Goal: Complete application form

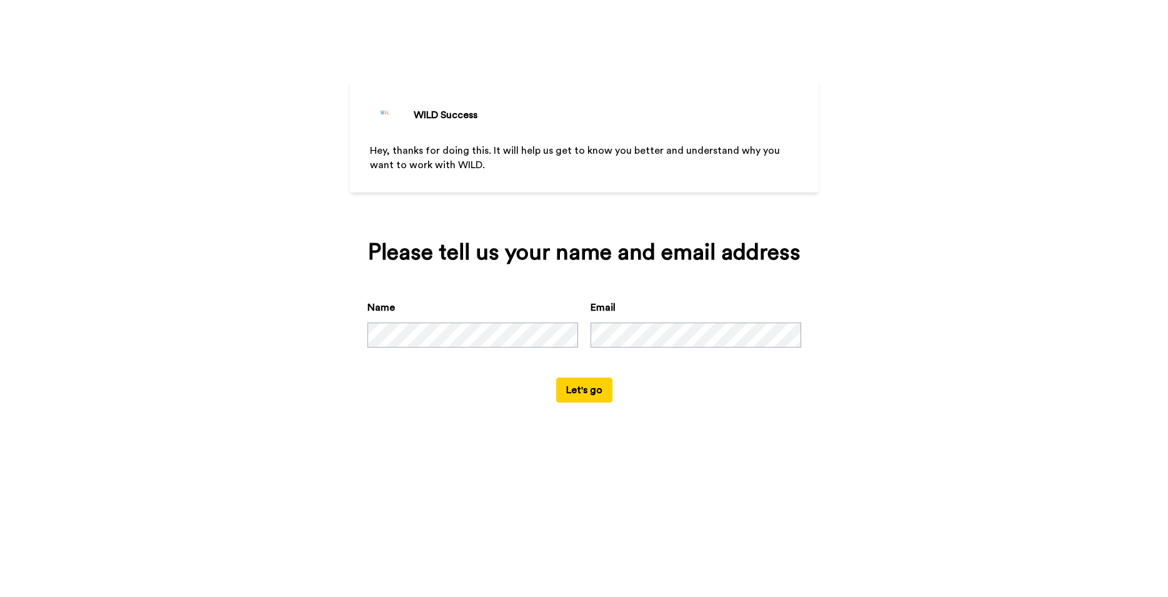
click at [591, 403] on button "Let's go" at bounding box center [584, 390] width 56 height 25
click at [584, 403] on button "Let's go" at bounding box center [584, 390] width 56 height 25
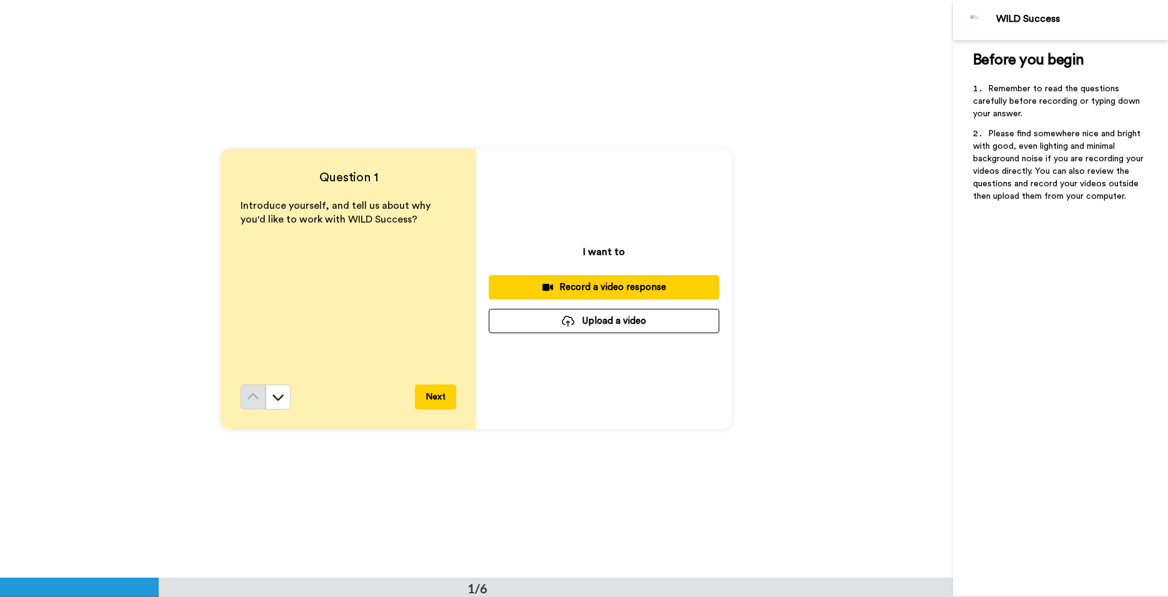
click at [643, 284] on div "Record a video response" at bounding box center [604, 287] width 211 height 13
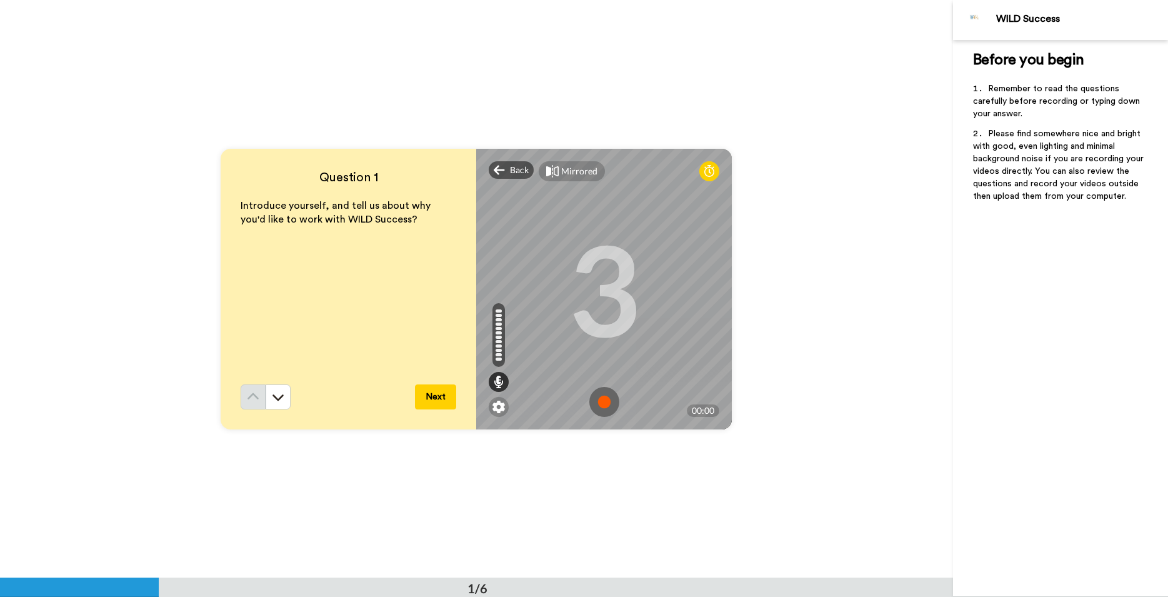
click at [600, 405] on img at bounding box center [604, 402] width 30 height 30
click at [603, 402] on img at bounding box center [604, 402] width 30 height 30
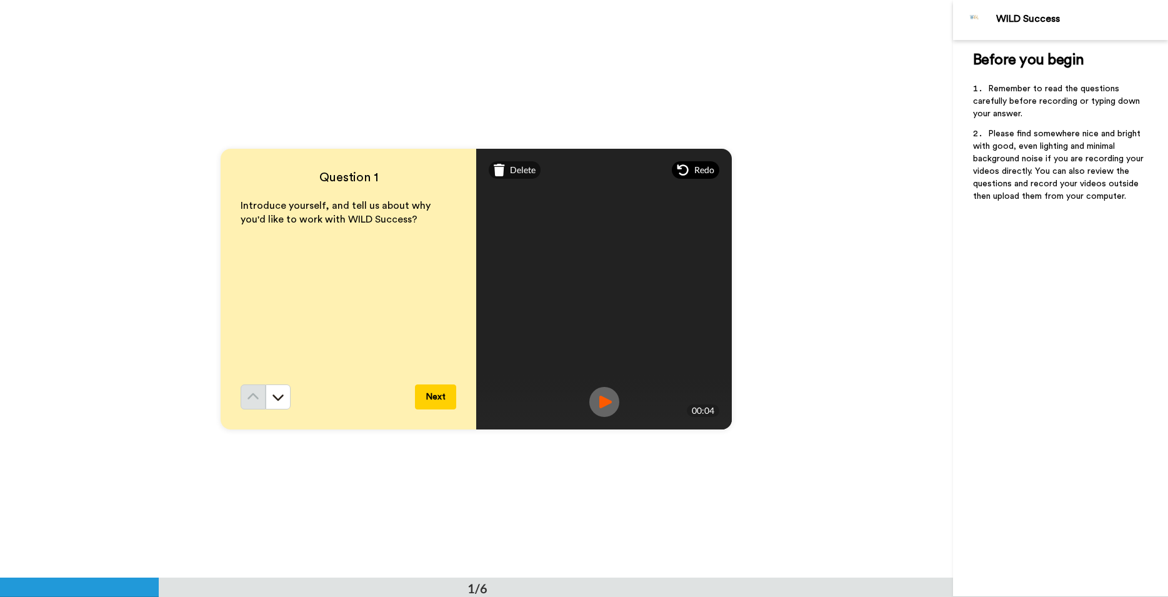
click at [704, 169] on span "Redo" at bounding box center [704, 170] width 20 height 13
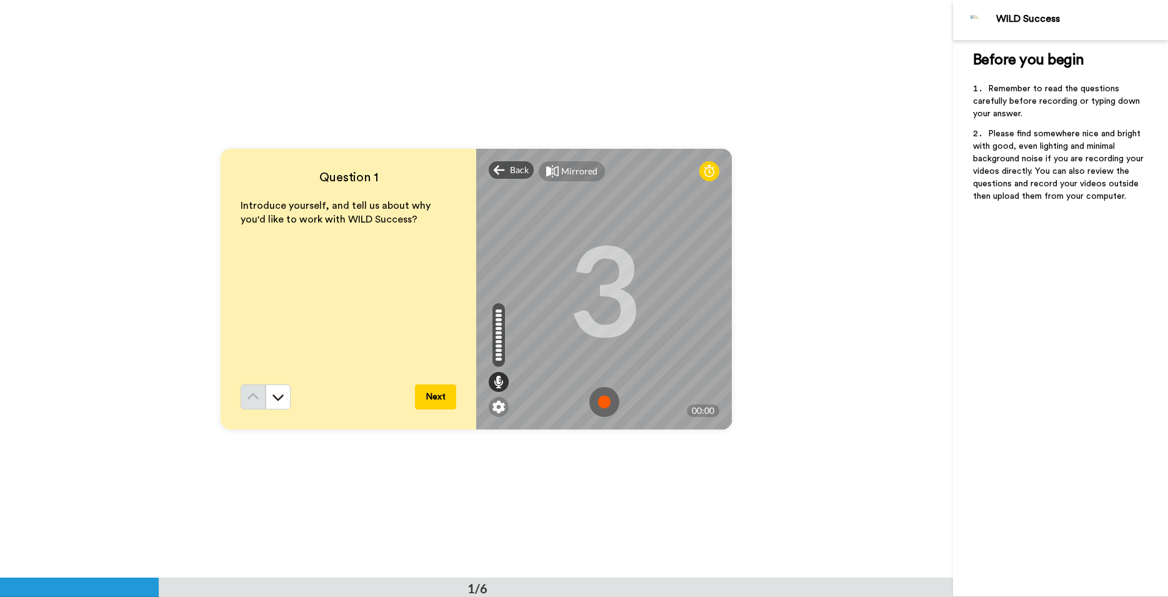
click at [598, 407] on img at bounding box center [604, 402] width 30 height 30
click at [602, 405] on img at bounding box center [604, 402] width 30 height 30
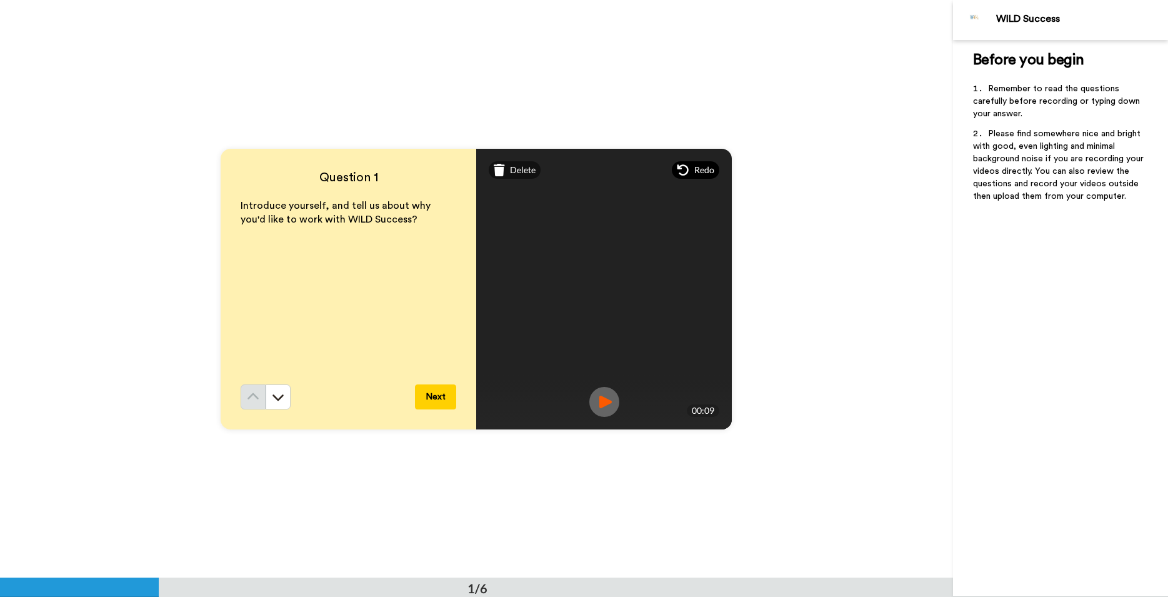
click at [691, 173] on div "Redo" at bounding box center [696, 170] width 48 height 18
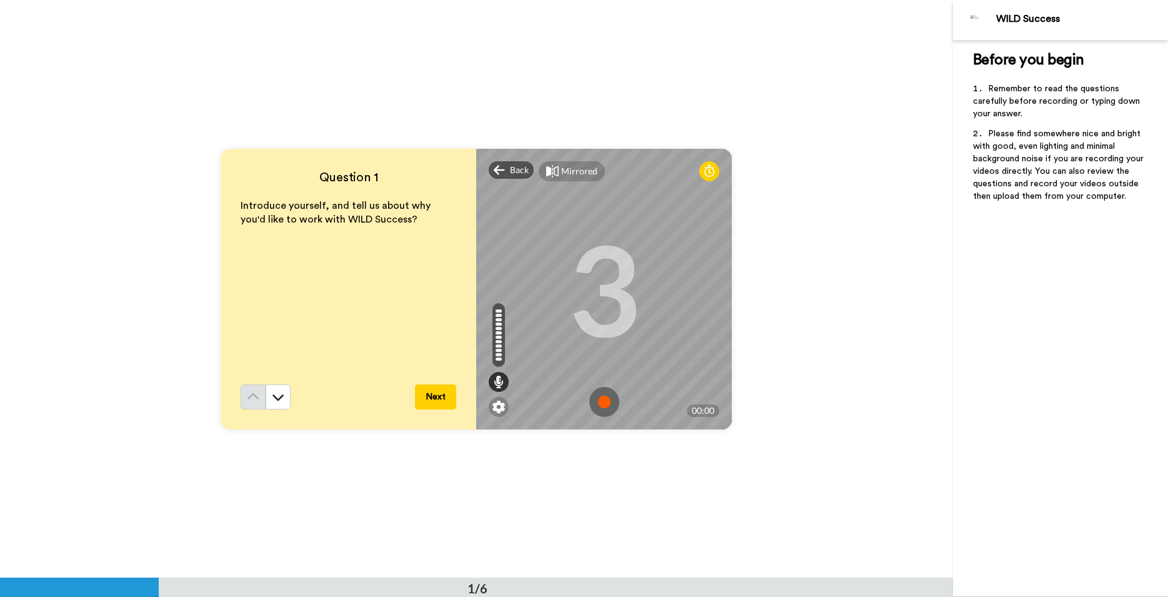
click at [603, 402] on img at bounding box center [604, 402] width 30 height 30
click at [433, 398] on button "Next" at bounding box center [435, 396] width 41 height 25
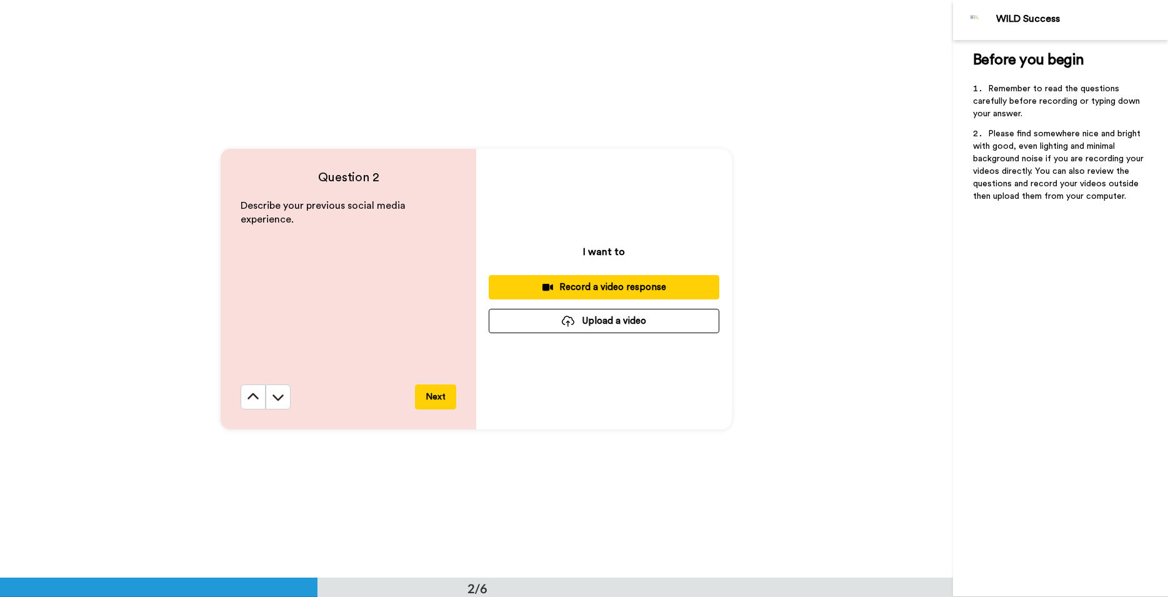
scroll to position [578, 0]
click at [599, 287] on div "Record a video response" at bounding box center [604, 286] width 211 height 13
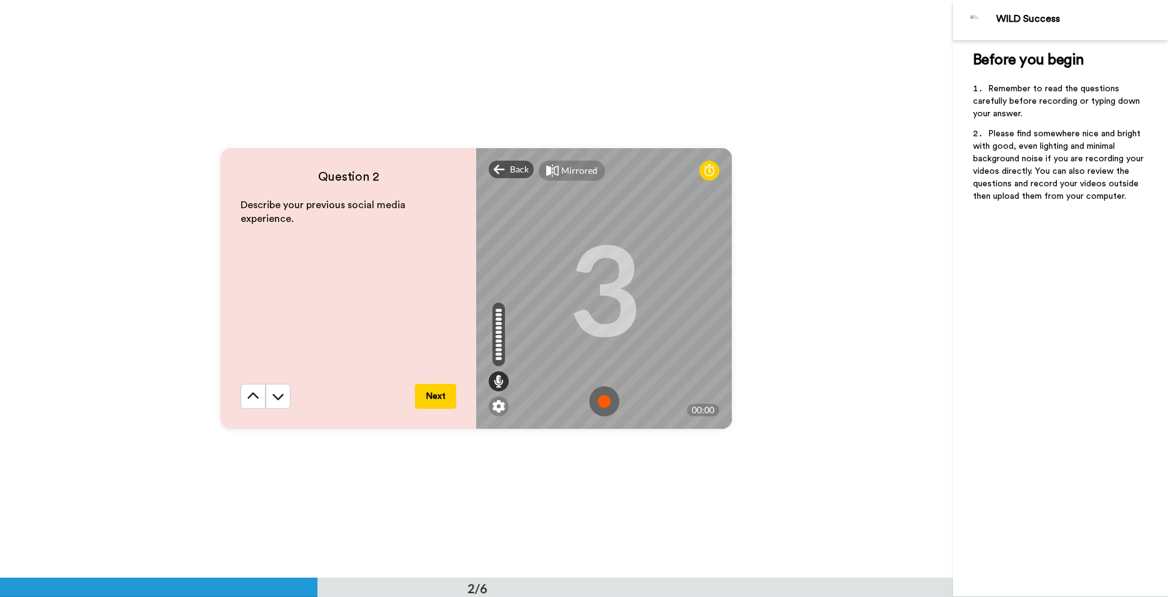
click at [600, 405] on img at bounding box center [604, 401] width 30 height 30
click at [441, 404] on button "Next" at bounding box center [435, 396] width 41 height 25
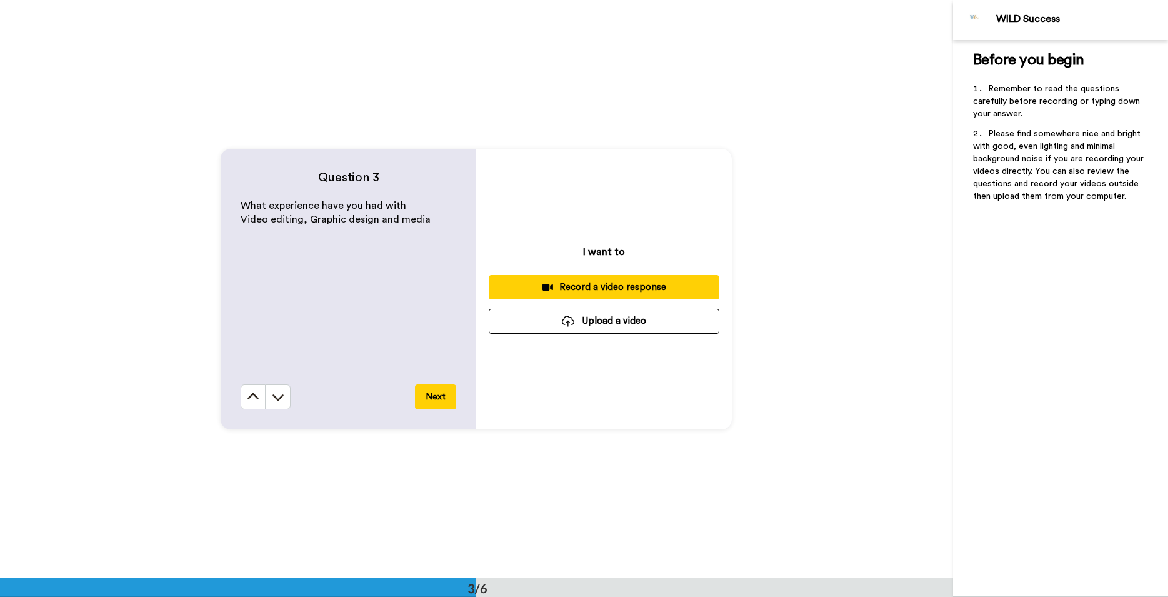
scroll to position [1156, 0]
click at [619, 289] on div "Record a video response" at bounding box center [604, 286] width 211 height 13
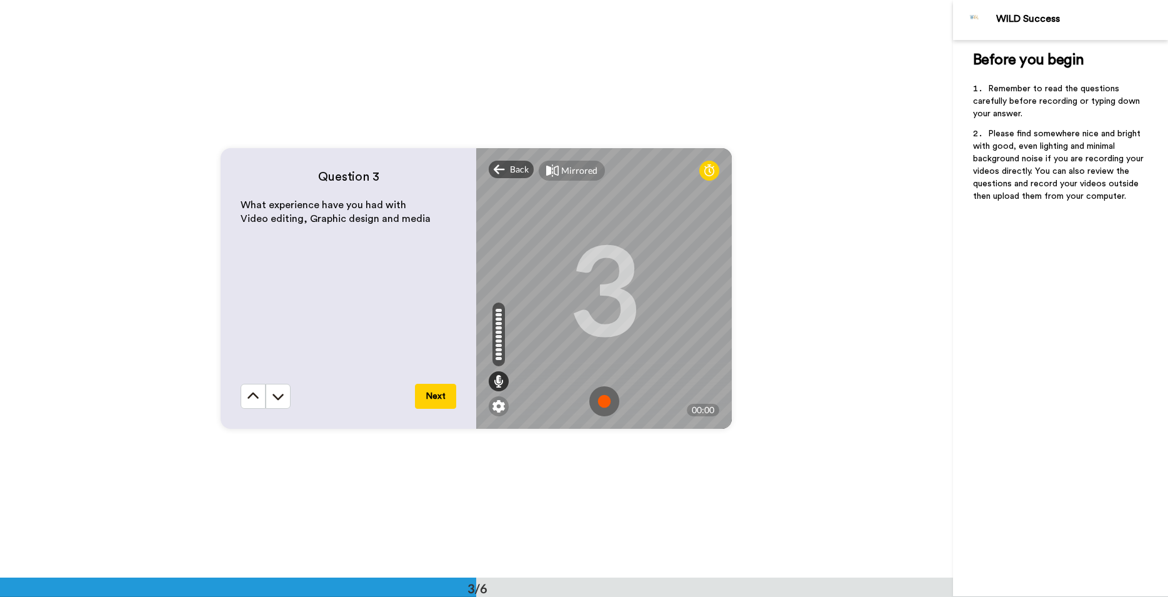
click at [603, 405] on img at bounding box center [604, 401] width 30 height 30
click at [421, 398] on button "Next" at bounding box center [435, 396] width 41 height 25
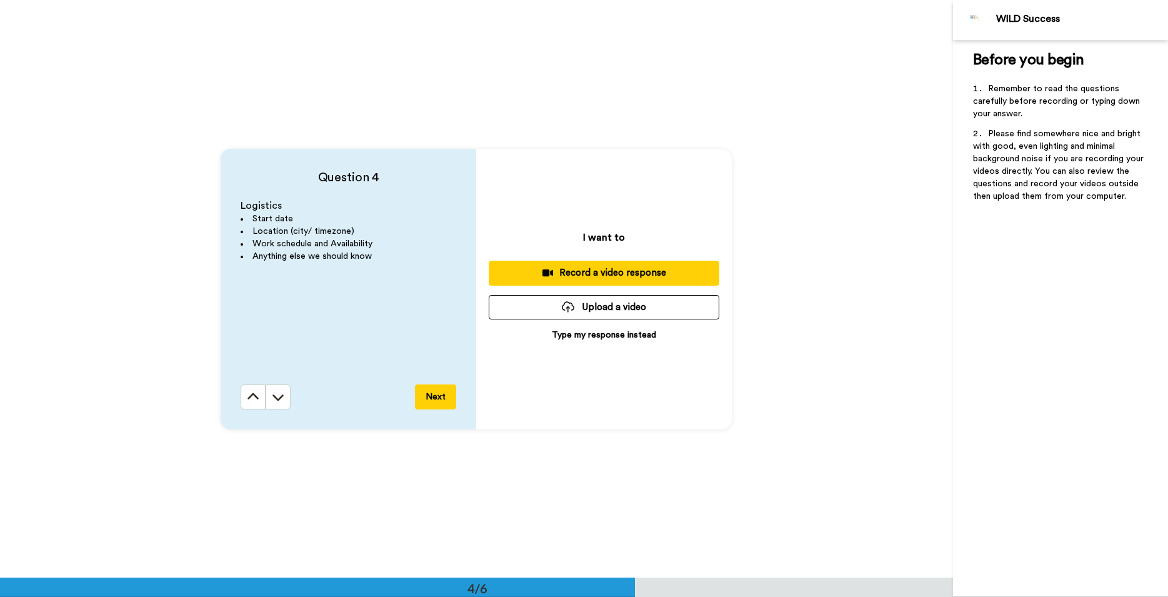
scroll to position [1733, 0]
click at [621, 274] on div "Record a video response" at bounding box center [604, 272] width 211 height 13
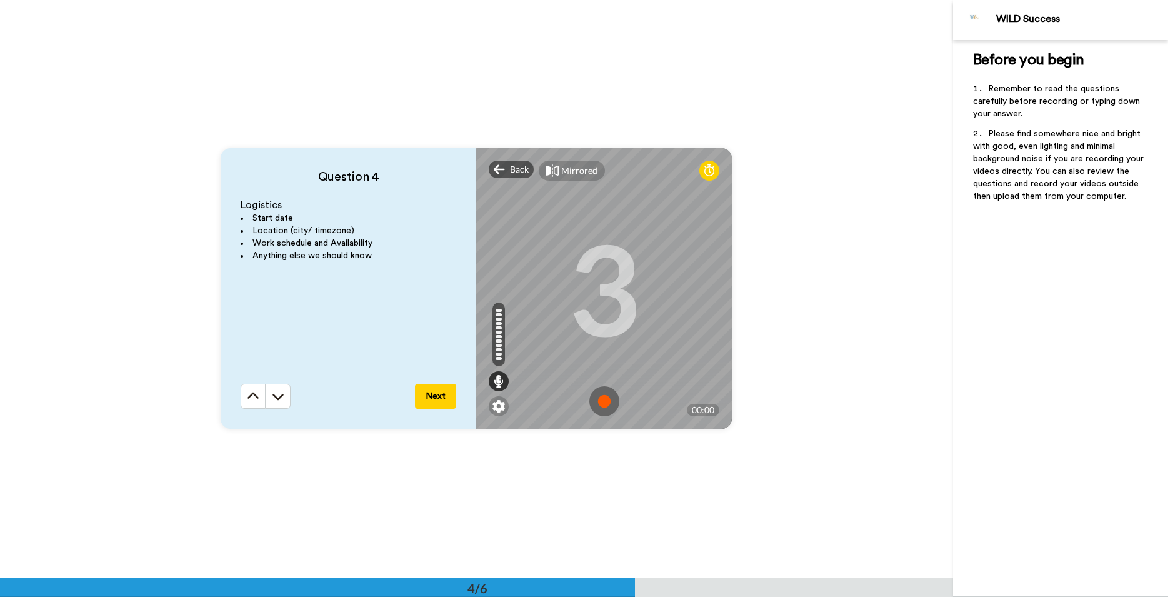
click at [605, 401] on img at bounding box center [604, 401] width 30 height 30
click at [434, 396] on button "Next" at bounding box center [435, 396] width 41 height 25
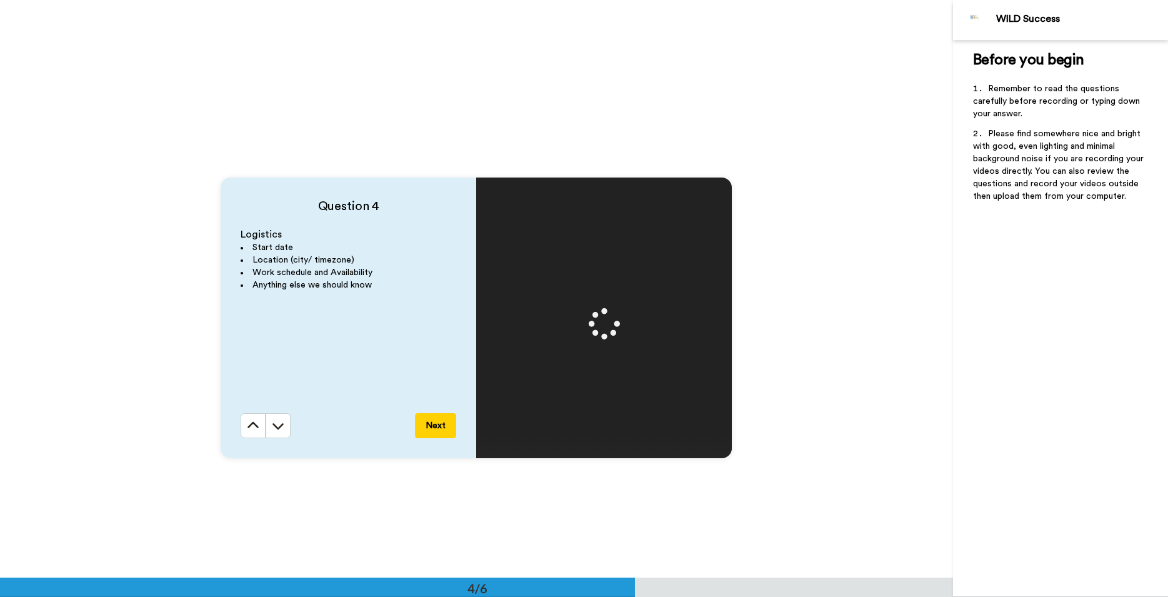
scroll to position [1670, 0]
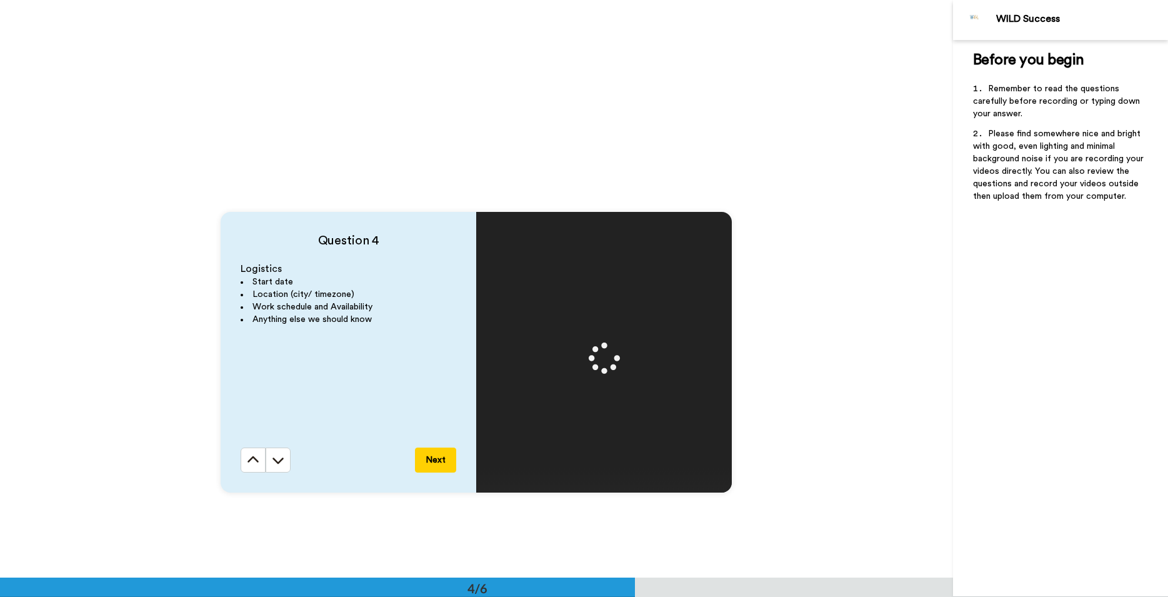
click at [434, 458] on button "Next" at bounding box center [435, 460] width 41 height 25
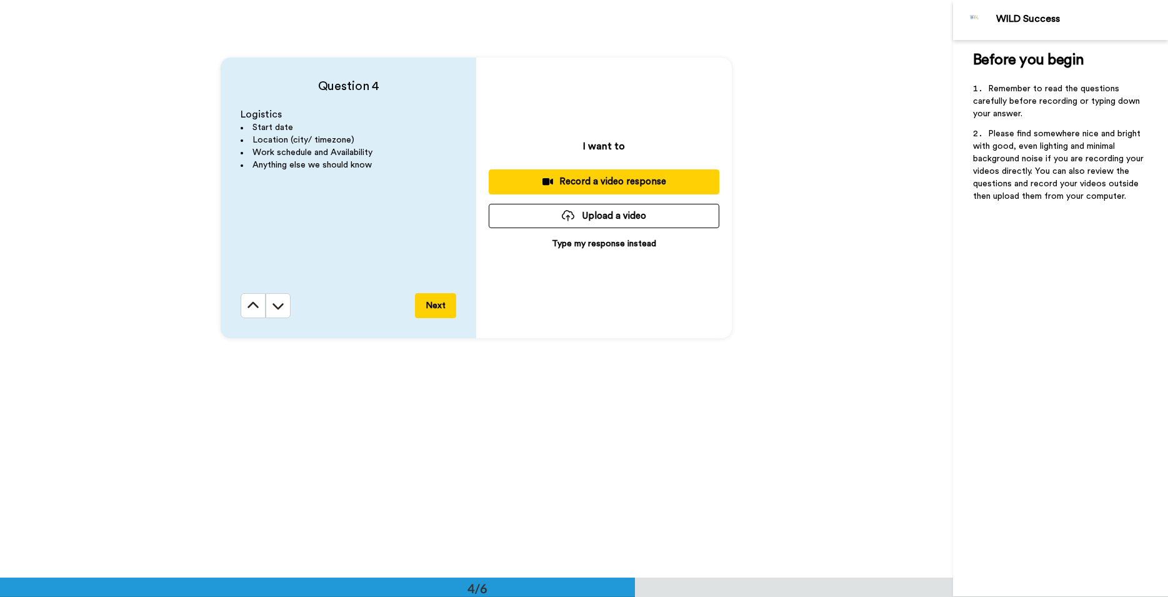
scroll to position [1801, 0]
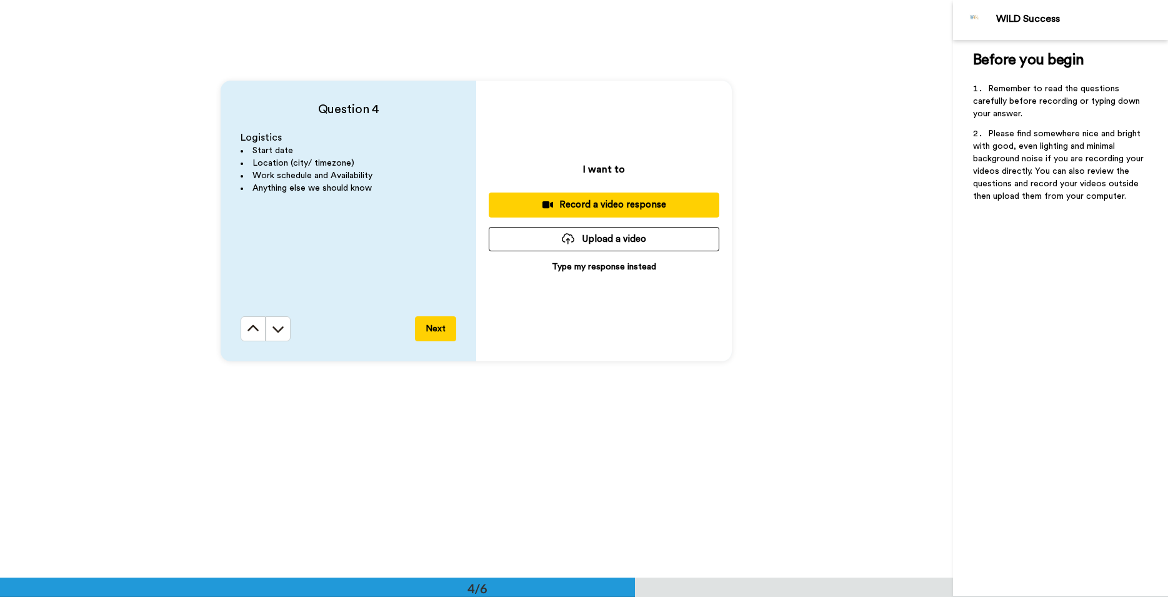
click at [426, 285] on div "Logistics Start date Location (city/ timezone) Work schedule and Availability A…" at bounding box center [349, 224] width 216 height 186
click at [579, 209] on div "Record a video response" at bounding box center [604, 204] width 211 height 13
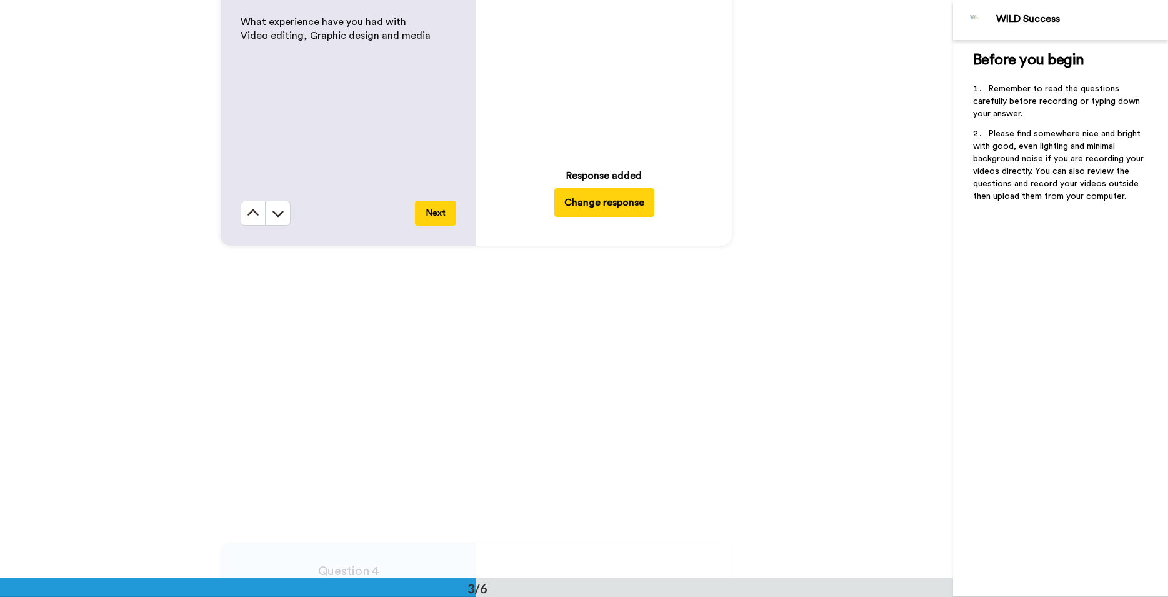
scroll to position [1658, 0]
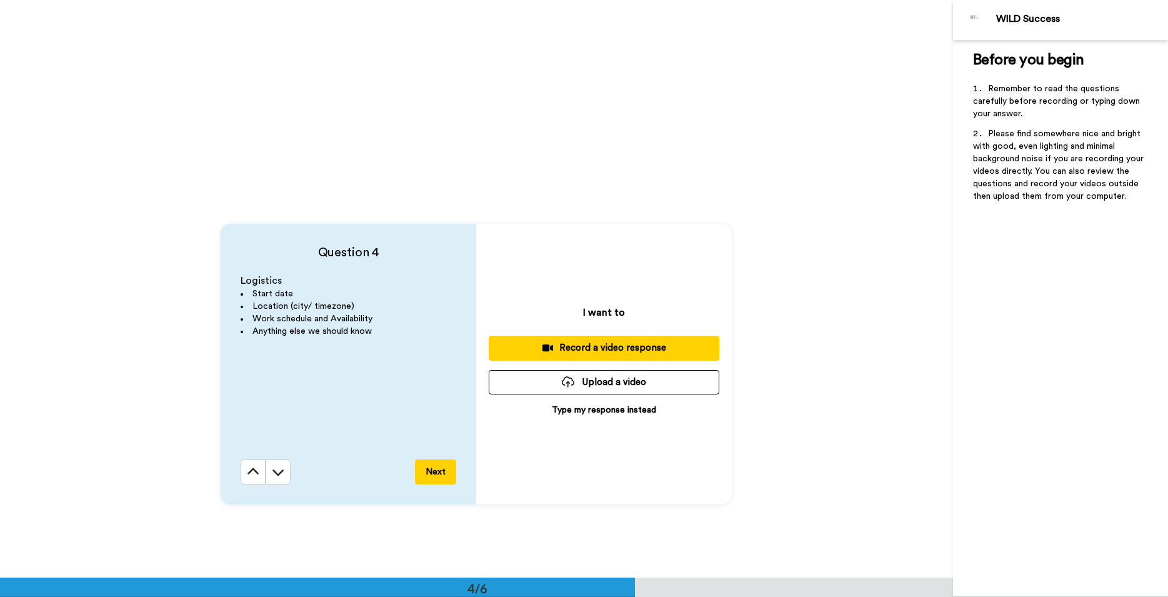
click at [566, 356] on button "Record a video response" at bounding box center [604, 348] width 231 height 24
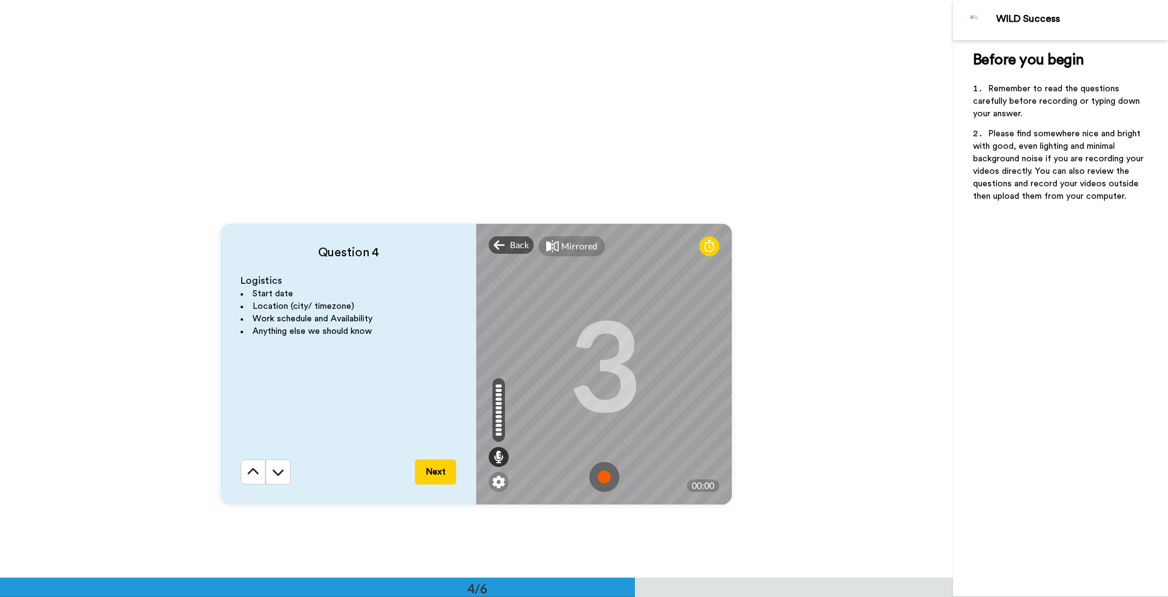
click at [606, 484] on img at bounding box center [604, 477] width 30 height 30
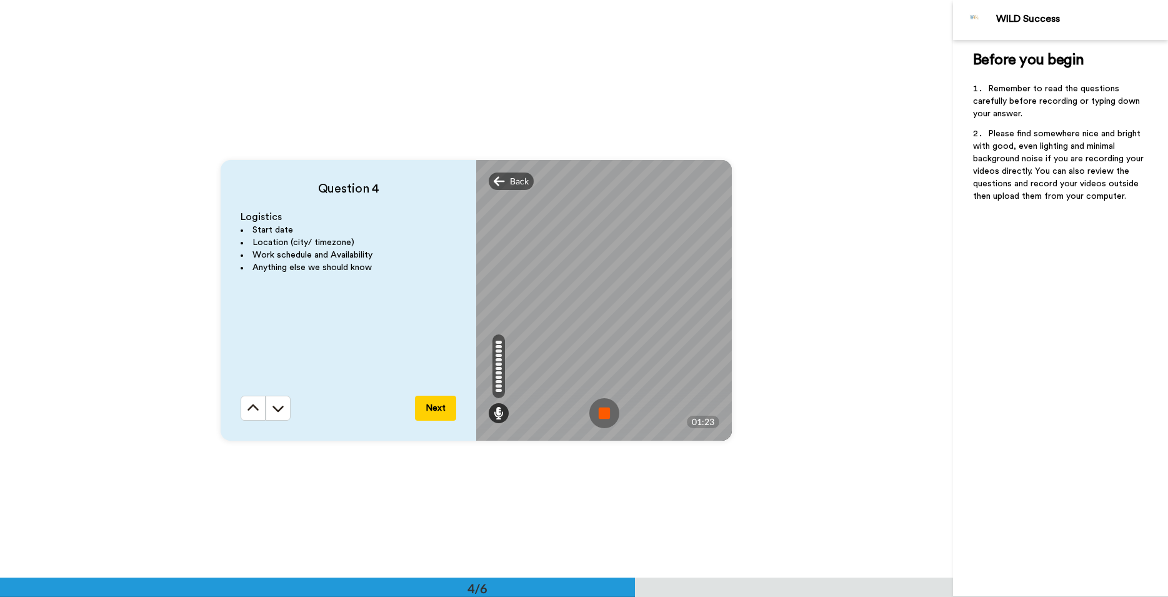
scroll to position [1849, 0]
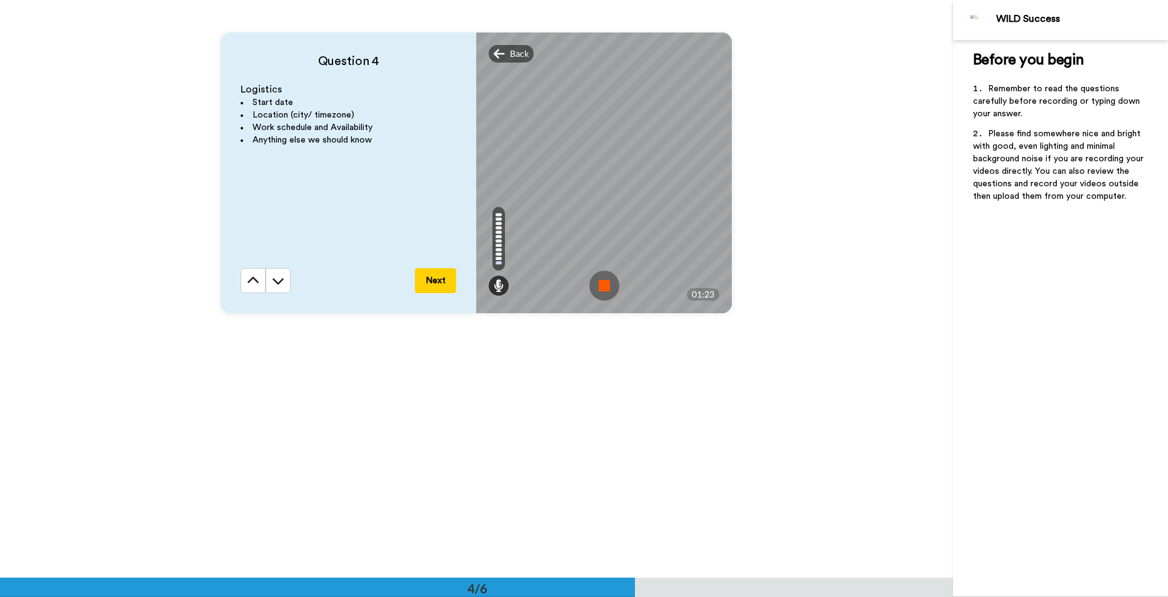
click at [440, 290] on button "Next" at bounding box center [435, 280] width 41 height 25
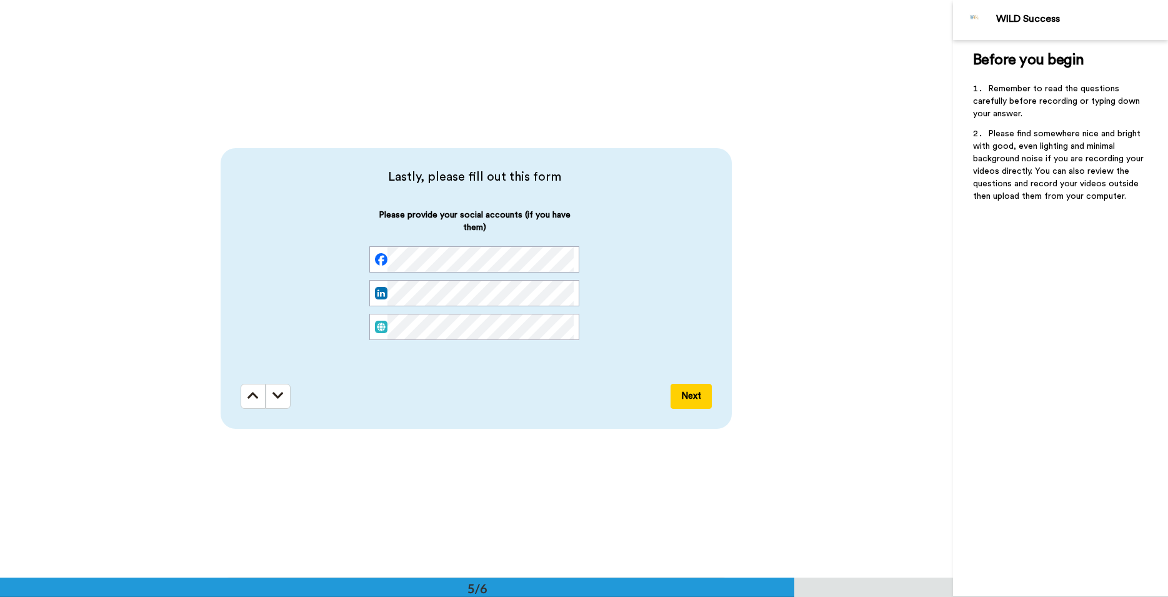
scroll to position [0, 102]
click at [632, 298] on div "Please provide your social accounts (if you have them)" at bounding box center [475, 284] width 468 height 151
click at [664, 269] on div "Please provide your social accounts (if you have them)" at bounding box center [475, 284] width 468 height 151
click at [676, 399] on button "Next" at bounding box center [691, 396] width 41 height 25
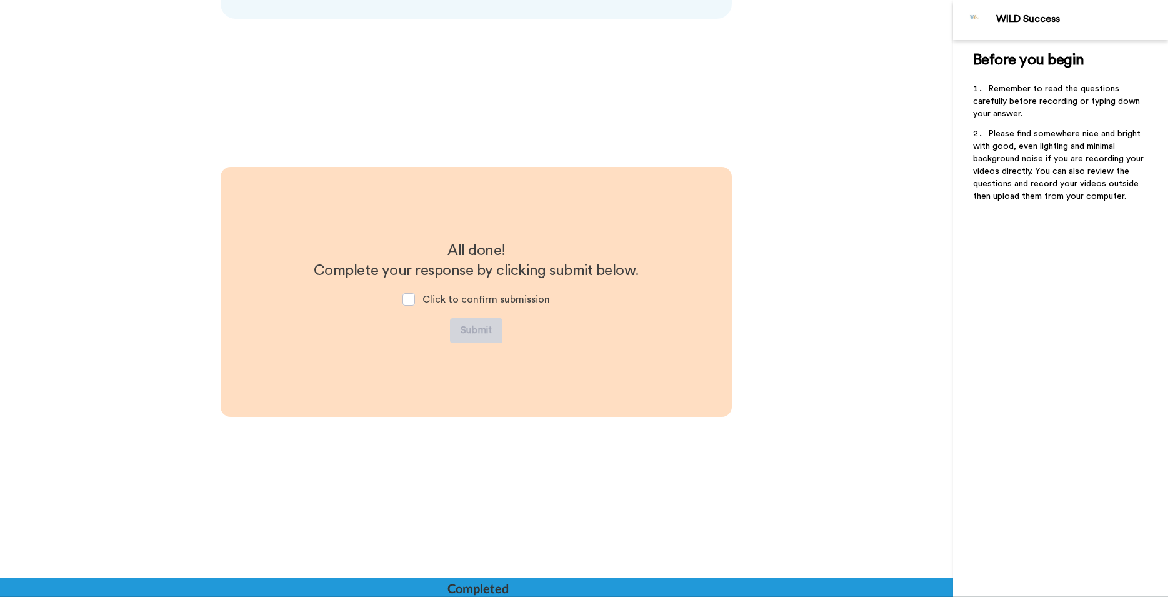
scroll to position [2725, 0]
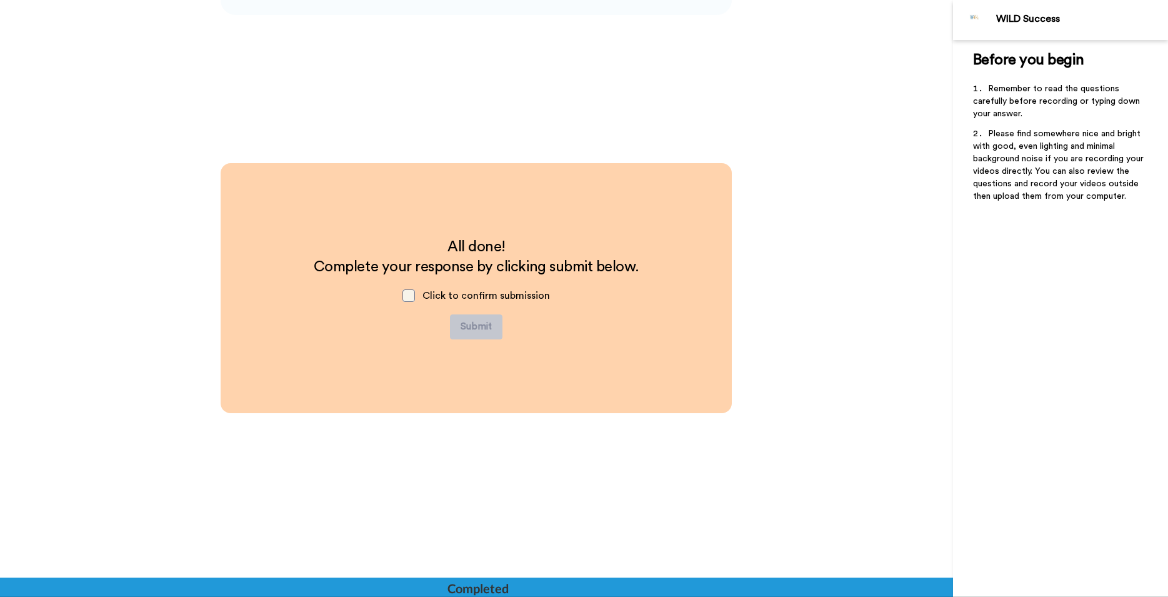
click at [412, 293] on span at bounding box center [409, 295] width 13 height 13
click at [470, 330] on button "Submit" at bounding box center [476, 326] width 53 height 25
